Goal: Book appointment/travel/reservation

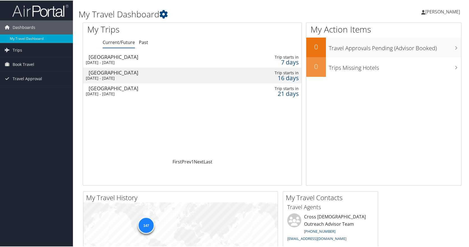
click at [108, 61] on div "Mon 20 Oct 2025 - Fri 24 Oct 2025" at bounding box center [154, 61] width 137 height 5
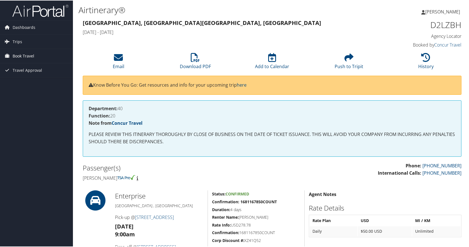
click at [17, 55] on span "Book Travel" at bounding box center [24, 56] width 22 height 14
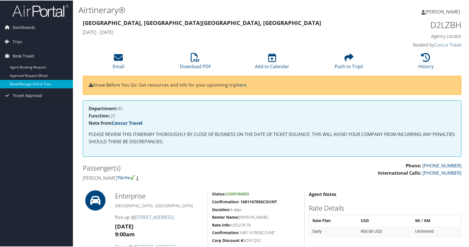
click at [27, 83] on link "Book/Manage Online Trips" at bounding box center [36, 83] width 73 height 8
